Goal: Task Accomplishment & Management: Manage account settings

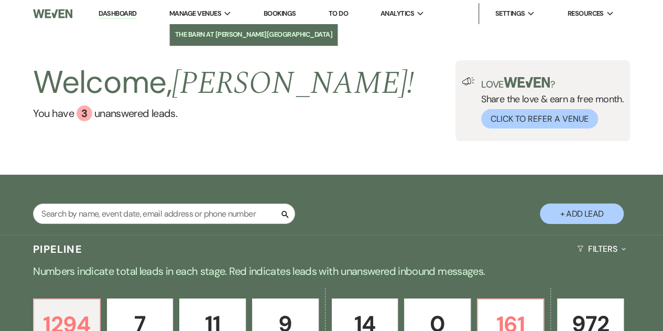
click at [196, 35] on li "The Barn at [PERSON_NAME][GEOGRAPHIC_DATA]" at bounding box center [254, 34] width 158 height 10
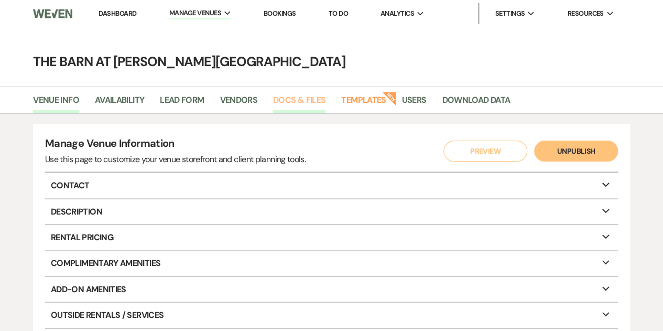
click at [302, 100] on link "Docs & Files" at bounding box center [299, 103] width 52 height 20
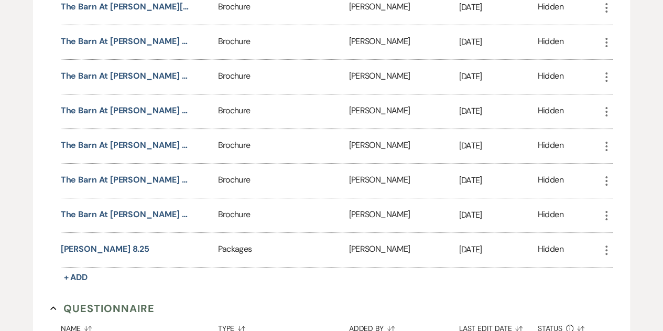
scroll to position [1994, 0]
click at [608, 243] on icon "More" at bounding box center [607, 249] width 13 height 13
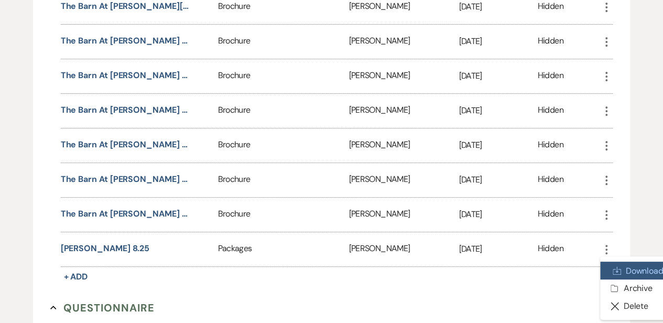
click at [627, 262] on link "Download Download" at bounding box center [636, 271] width 71 height 18
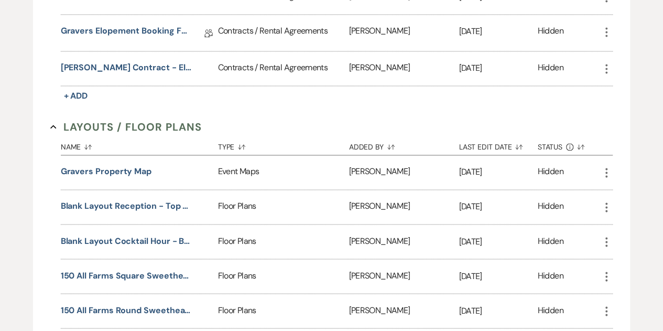
scroll to position [719, 0]
